Goal: Communication & Community: Answer question/provide support

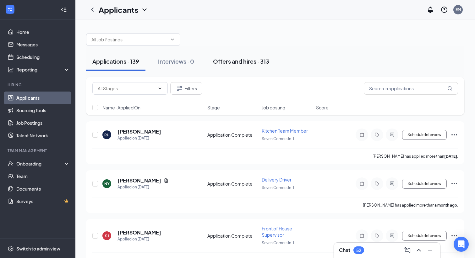
click at [235, 61] on div "Offers and hires · 313" at bounding box center [241, 61] width 56 height 8
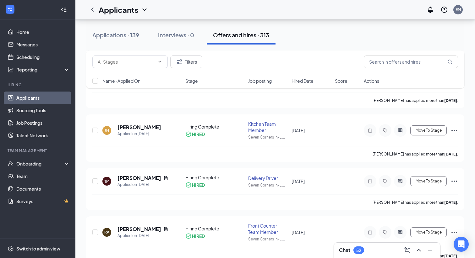
scroll to position [383, 0]
click at [130, 33] on div "Applications · 139" at bounding box center [115, 35] width 47 height 8
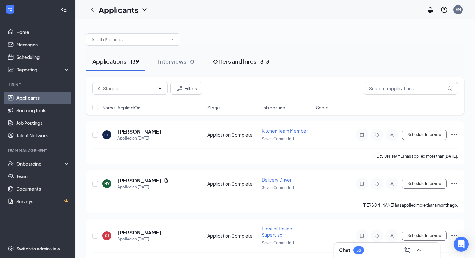
click at [230, 65] on div "Offers and hires · 313" at bounding box center [241, 61] width 56 height 8
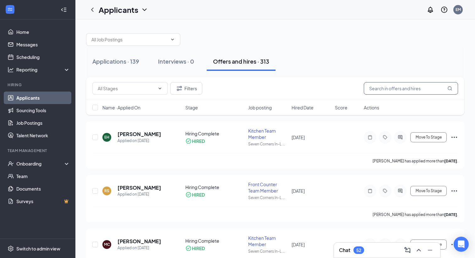
click at [382, 86] on input "text" at bounding box center [411, 88] width 94 height 13
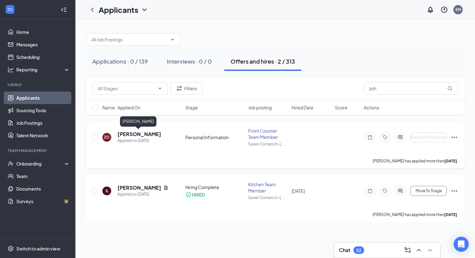
click at [146, 135] on h5 "[PERSON_NAME]" at bounding box center [139, 134] width 44 height 7
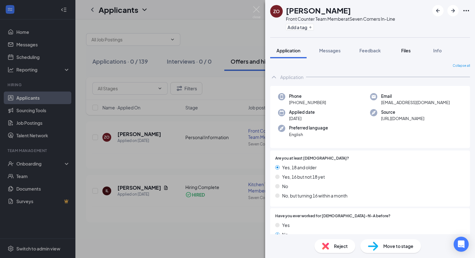
click at [412, 48] on div "Files" at bounding box center [405, 50] width 13 height 6
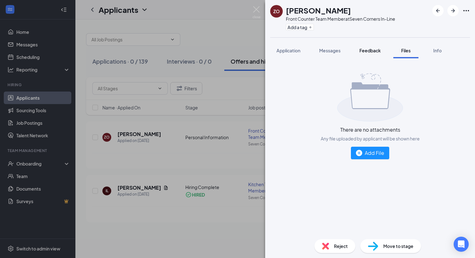
click at [371, 54] on button "Feedback" at bounding box center [370, 51] width 34 height 16
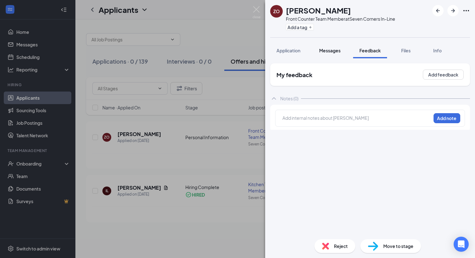
click at [319, 51] on button "Messages" at bounding box center [330, 51] width 34 height 16
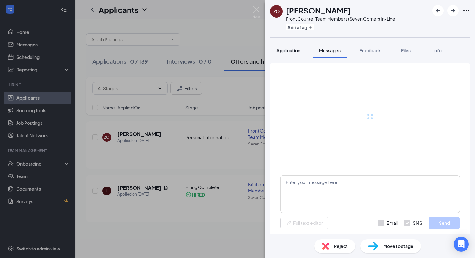
click at [298, 52] on span "Application" at bounding box center [288, 51] width 24 height 6
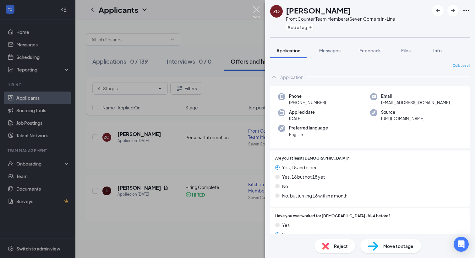
click at [258, 13] on img at bounding box center [256, 12] width 8 height 12
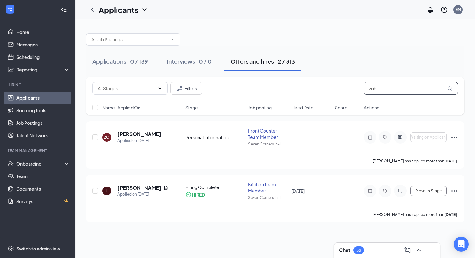
click at [403, 94] on input "zoh" at bounding box center [411, 88] width 94 height 13
type input "z"
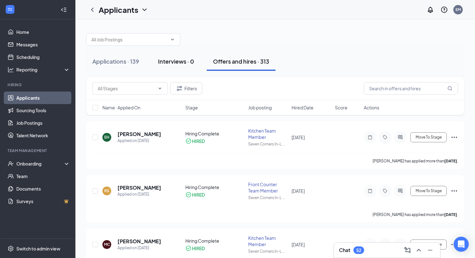
click at [189, 62] on div "Interviews · 0" at bounding box center [176, 61] width 36 height 8
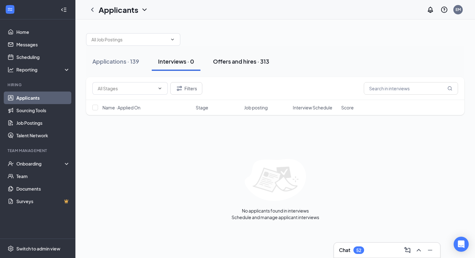
click at [226, 62] on div "Offers and hires · 313" at bounding box center [241, 61] width 56 height 8
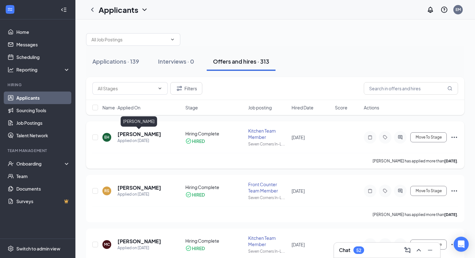
click at [148, 134] on h5 "[PERSON_NAME]" at bounding box center [139, 134] width 44 height 7
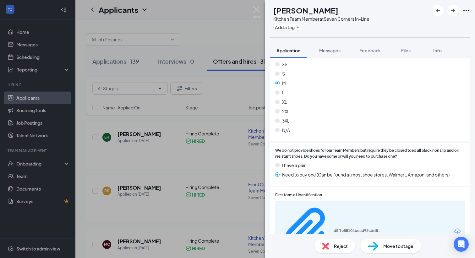
scroll to position [1655, 0]
click at [257, 16] on img at bounding box center [256, 12] width 8 height 12
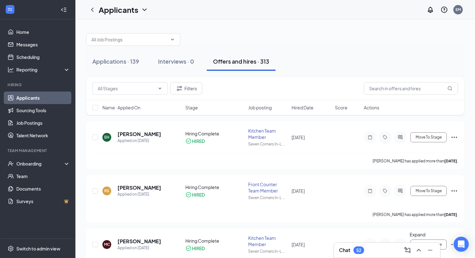
click at [417, 251] on icon "ChevronUp" at bounding box center [418, 250] width 4 height 3
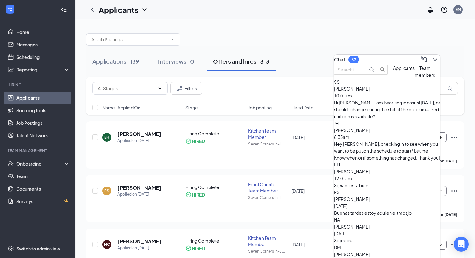
click at [405, 117] on div "Hi [PERSON_NAME], am I working in casual [DATE], or should I change during the …" at bounding box center [387, 109] width 106 height 21
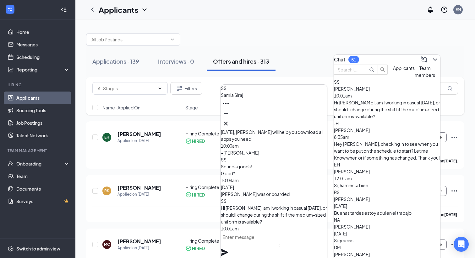
click at [364, 132] on div "[PERSON_NAME] 8:35am Hey [PERSON_NAME], checking in to see when you want to be …" at bounding box center [387, 144] width 106 height 35
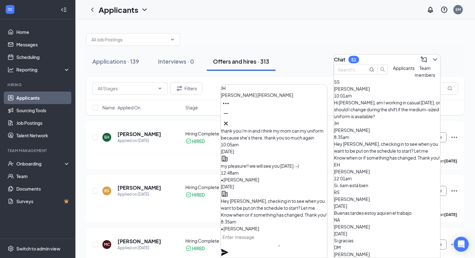
click at [357, 182] on div "Si, 6am está bien" at bounding box center [387, 185] width 106 height 7
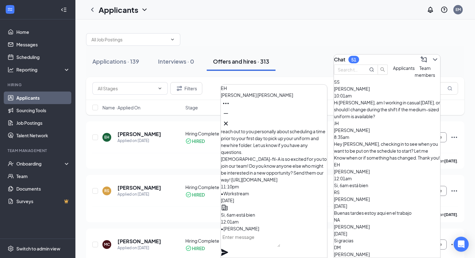
click at [246, 247] on textarea at bounding box center [250, 239] width 59 height 15
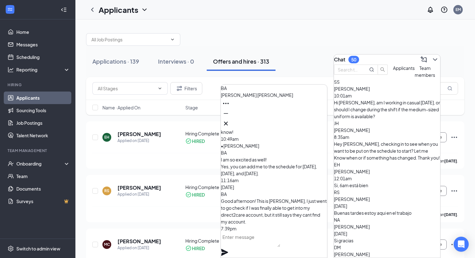
click at [397, 182] on div "Si, 6am está bien" at bounding box center [387, 185] width 106 height 7
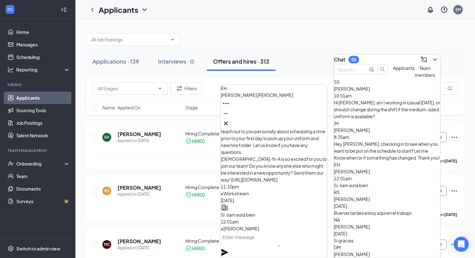
click at [274, 241] on textarea at bounding box center [250, 239] width 59 height 15
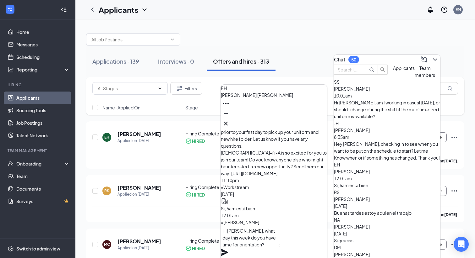
click at [249, 240] on textarea "Hi [PERSON_NAME], what day this week do you have time for orientation?" at bounding box center [250, 236] width 59 height 21
drag, startPoint x: 274, startPoint y: 245, endPoint x: 228, endPoint y: 240, distance: 45.8
click at [228, 240] on textarea "Hi, what day this week do you have time for orientation?" at bounding box center [250, 236] width 59 height 21
type textarea "Hi, what day this week do you have time for orientation?"
click at [228, 249] on icon "Plane" at bounding box center [225, 253] width 8 height 8
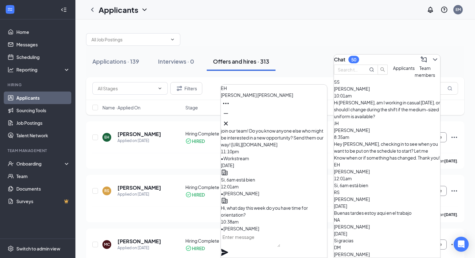
click at [373, 237] on div "Si gracias" at bounding box center [387, 240] width 106 height 7
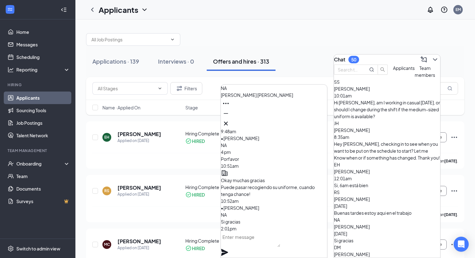
click at [280, 247] on textarea at bounding box center [250, 239] width 59 height 15
paste textarea "Hi, what day this week do you have time for orientation?"
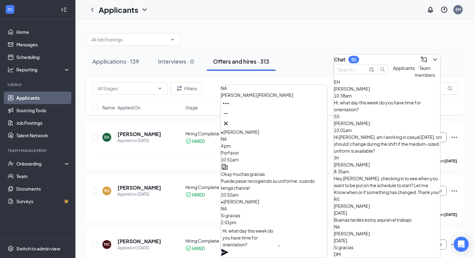
type textarea "Hi, what day this week do you have time for orientation?"
click at [228, 249] on icon "Plane" at bounding box center [224, 252] width 7 height 7
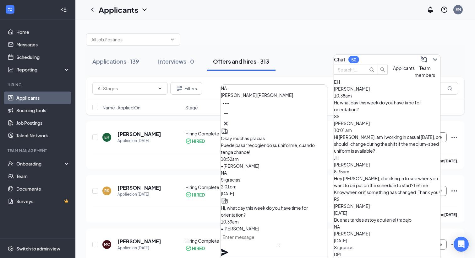
click at [365, 217] on div "Buenas tardes estoy aqui en el trabajo" at bounding box center [387, 220] width 106 height 7
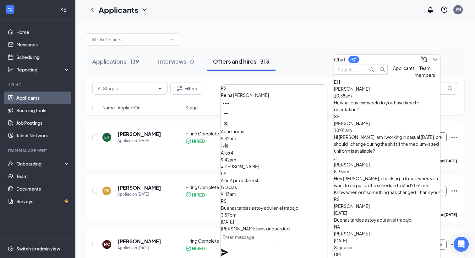
click at [261, 247] on textarea at bounding box center [250, 239] width 59 height 15
paste textarea "Hi, what day this week do you have time for orientation?"
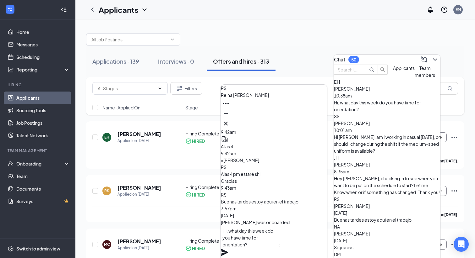
type textarea "Hi, what day this week do you have time for orientation?"
click at [228, 249] on icon "Plane" at bounding box center [224, 252] width 7 height 7
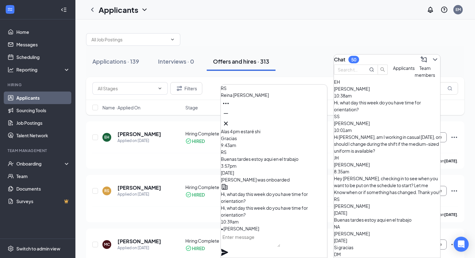
click at [364, 258] on span "[PERSON_NAME]" at bounding box center [352, 262] width 36 height 6
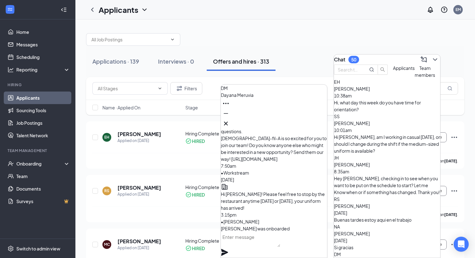
click at [268, 244] on textarea at bounding box center [250, 239] width 59 height 15
paste textarea "Hi, what day this week do you have time for orientation?"
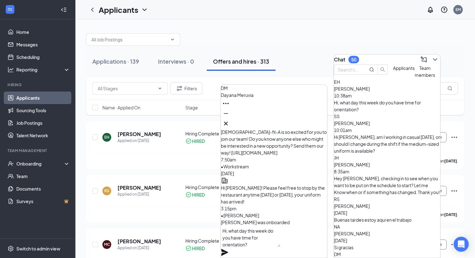
type textarea "Hi, what day this week do you have time for orientation?"
click at [228, 249] on icon "Plane" at bounding box center [225, 253] width 8 height 8
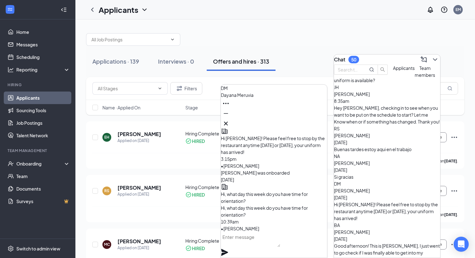
scroll to position [70, 0]
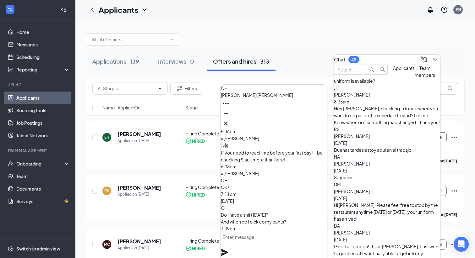
scroll to position [0, 0]
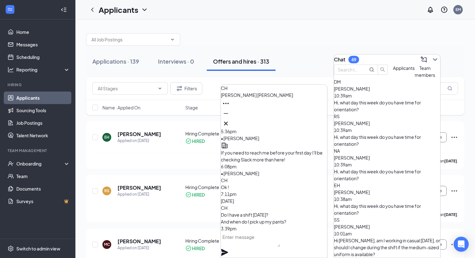
click at [393, 71] on span "Applicants" at bounding box center [404, 68] width 22 height 6
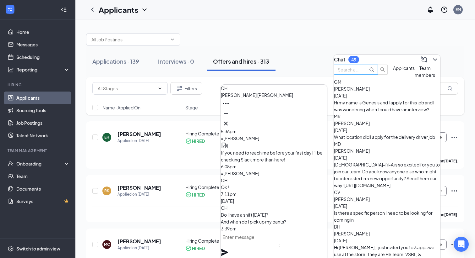
click at [360, 73] on input "text" at bounding box center [348, 69] width 23 height 7
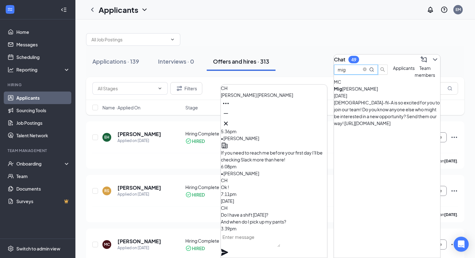
type input "mig"
click at [374, 111] on div "Mig [PERSON_NAME] [DATE] [DEMOGRAPHIC_DATA]-fil-A is so excited for you to join…" at bounding box center [387, 105] width 106 height 41
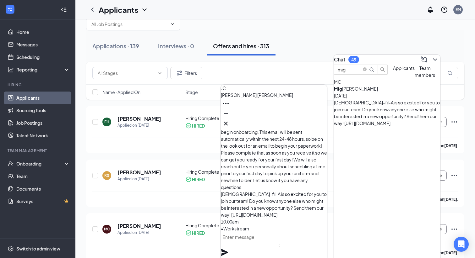
click at [243, 247] on textarea at bounding box center [250, 239] width 59 height 15
paste textarea "Hi, what day this week do you have time for orientation?"
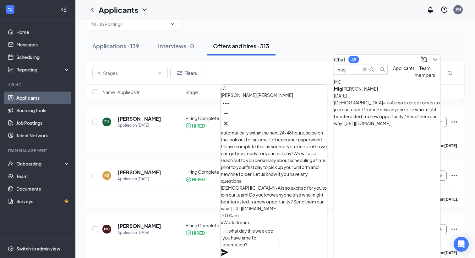
type textarea "Hi, what day this week do you have time for orientation?"
click at [228, 249] on icon "Plane" at bounding box center [225, 253] width 8 height 8
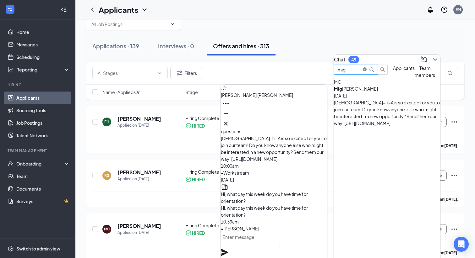
click at [366, 71] on icon "close-circle" at bounding box center [365, 69] width 4 height 4
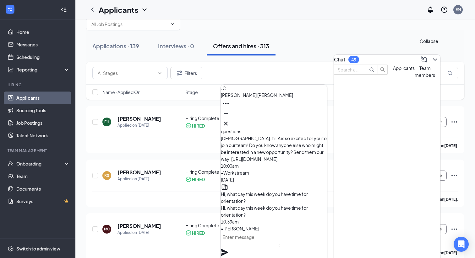
click at [433, 58] on icon "ChevronDown" at bounding box center [435, 59] width 4 height 3
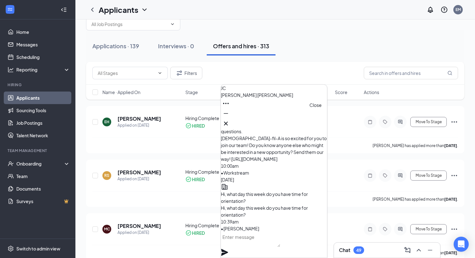
click at [231, 125] on button at bounding box center [226, 124] width 10 height 10
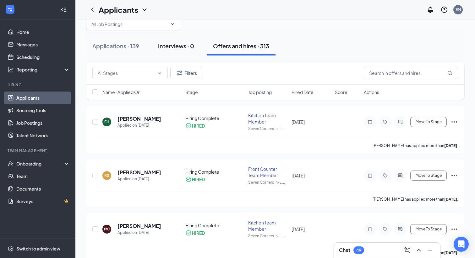
click at [174, 48] on div "Interviews · 0" at bounding box center [176, 46] width 36 height 8
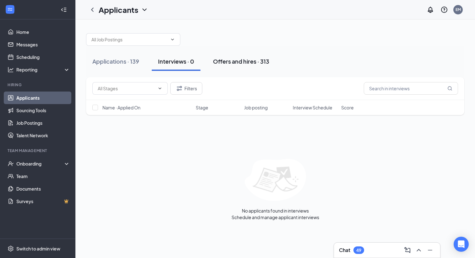
click at [219, 62] on div "Offers and hires · 313" at bounding box center [241, 61] width 56 height 8
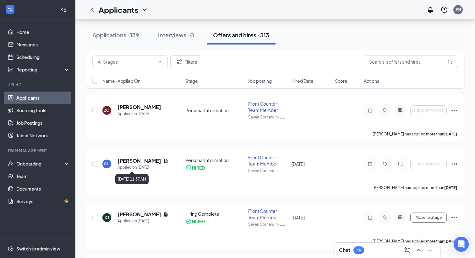
scroll to position [559, 0]
click at [151, 106] on h5 "[PERSON_NAME]" at bounding box center [139, 107] width 44 height 7
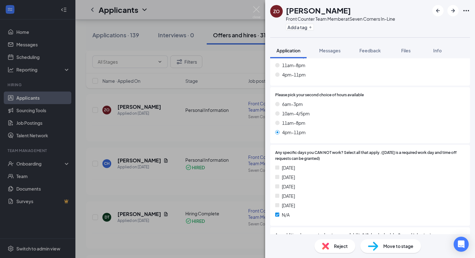
scroll to position [665, 0]
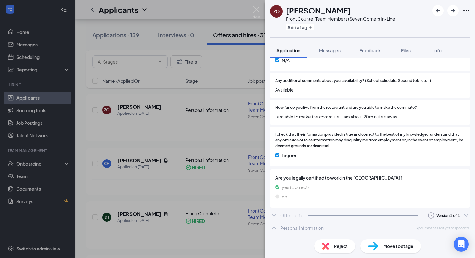
click at [282, 229] on div "Personal Information" at bounding box center [301, 228] width 43 height 6
click at [283, 215] on div "Offer Letter" at bounding box center [292, 216] width 25 height 6
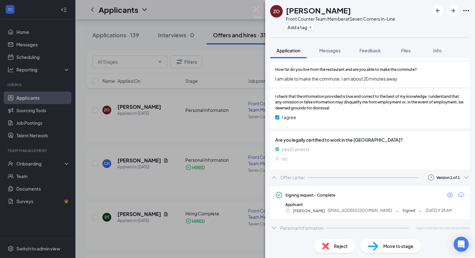
scroll to position [700, 0]
